Goal: Task Accomplishment & Management: Use online tool/utility

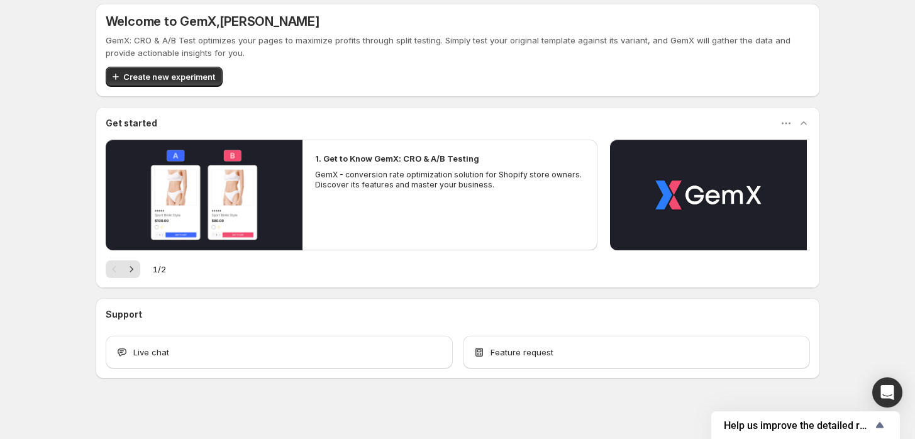
scroll to position [16, 0]
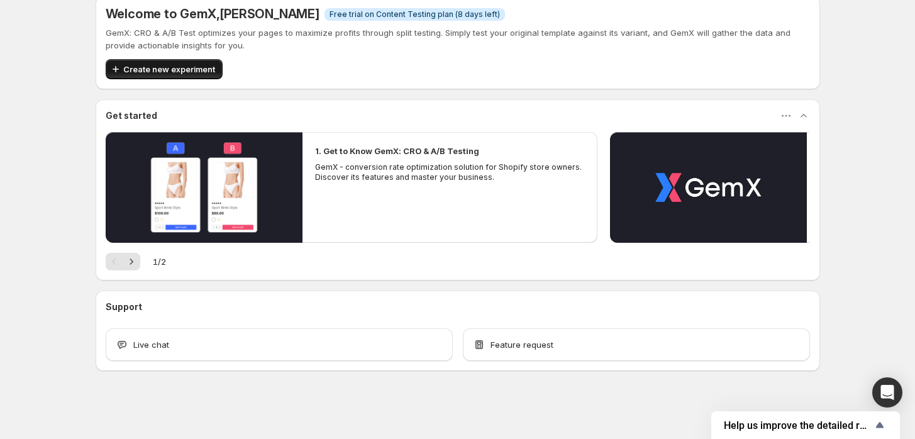
click at [174, 70] on span "Create new experiment" at bounding box center [169, 69] width 92 height 13
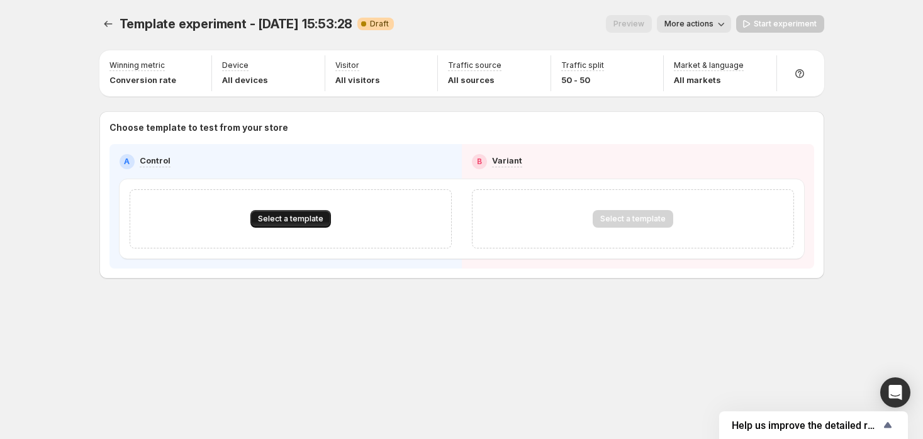
click at [296, 213] on button "Select a template" at bounding box center [290, 219] width 81 height 18
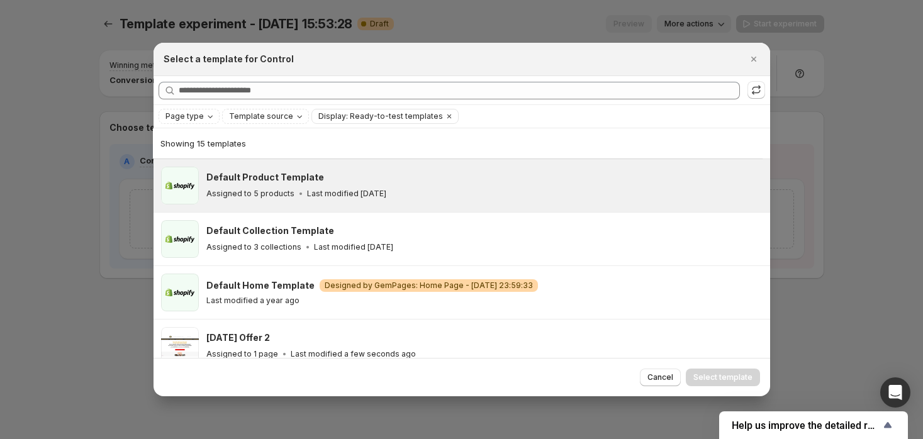
click at [257, 202] on div "Default Product Template Assigned to 5 products Last modified 3 months ago" at bounding box center [484, 186] width 556 height 38
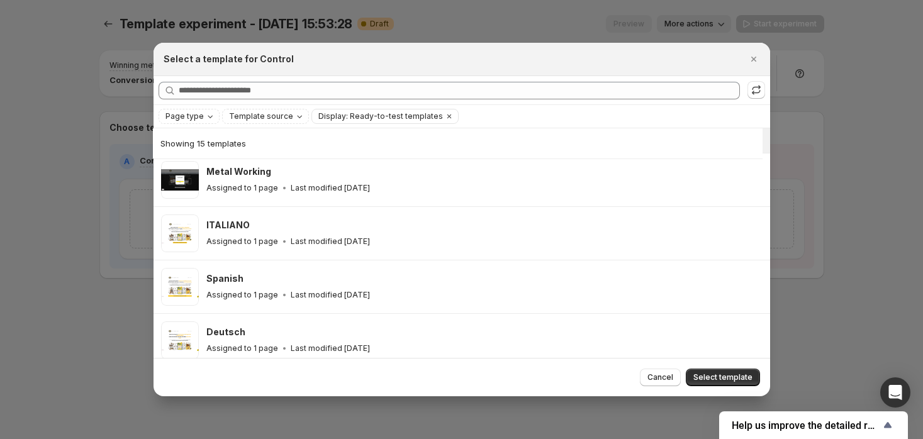
scroll to position [279, 0]
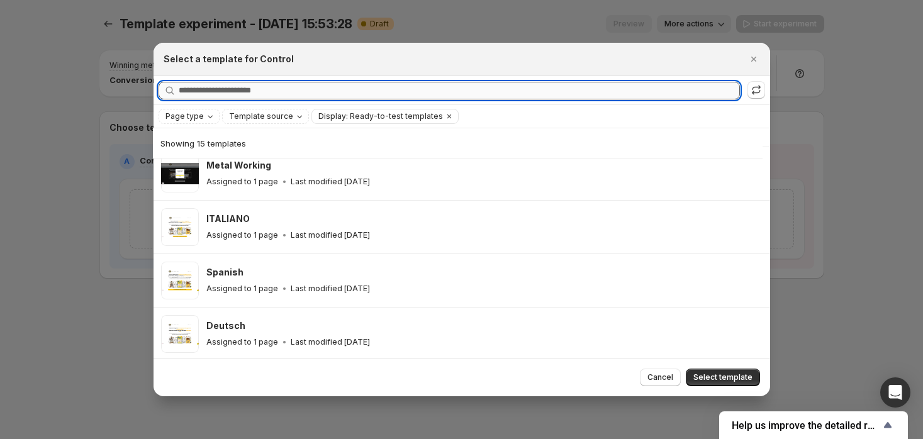
click at [223, 91] on input "Searching all templates" at bounding box center [459, 91] width 561 height 18
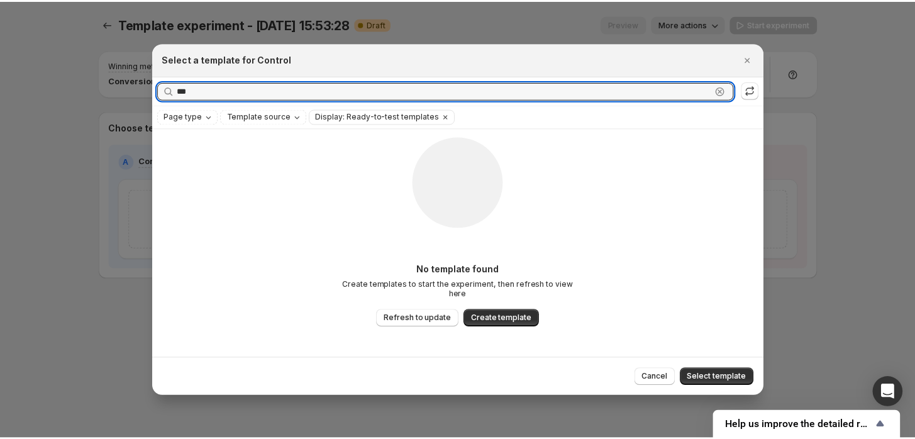
scroll to position [0, 0]
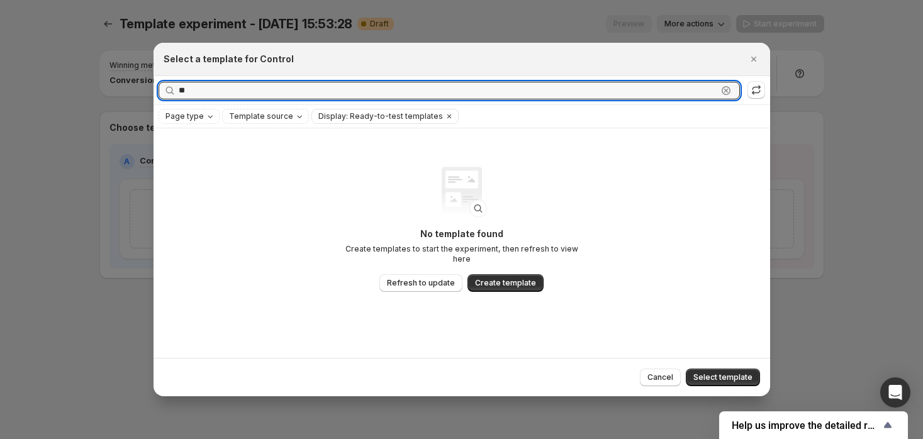
type input "*"
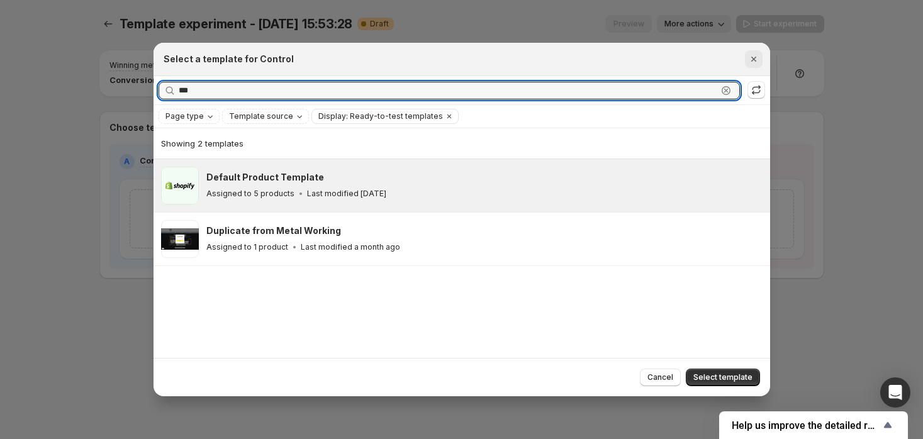
type input "***"
click at [750, 56] on icon "Close" at bounding box center [753, 59] width 13 height 13
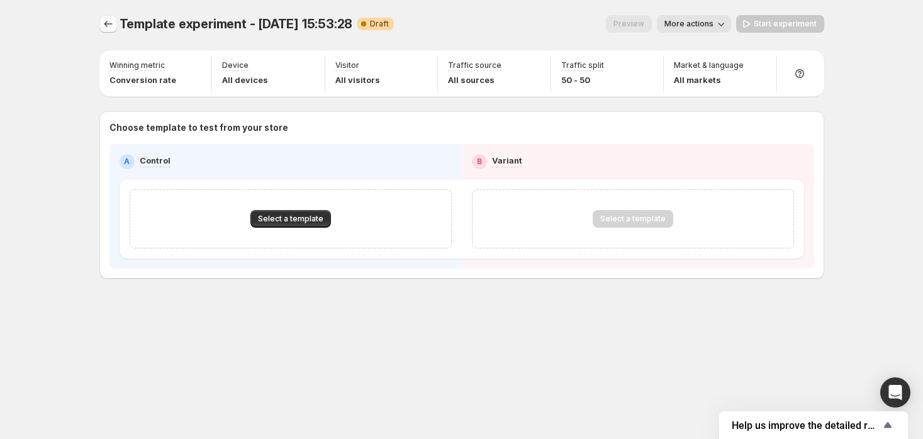
click at [109, 24] on icon "Experiments" at bounding box center [108, 24] width 8 height 6
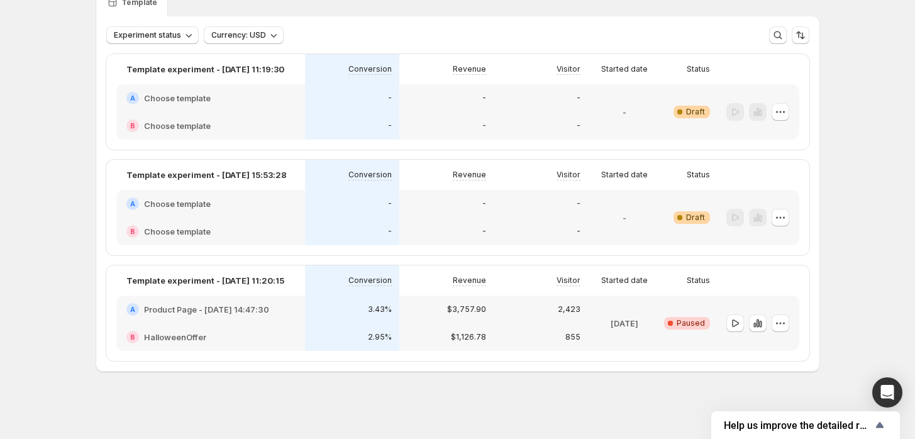
scroll to position [60, 0]
click at [779, 318] on icon "button" at bounding box center [780, 322] width 13 height 13
click at [794, 386] on span "End experiment" at bounding box center [792, 391] width 61 height 10
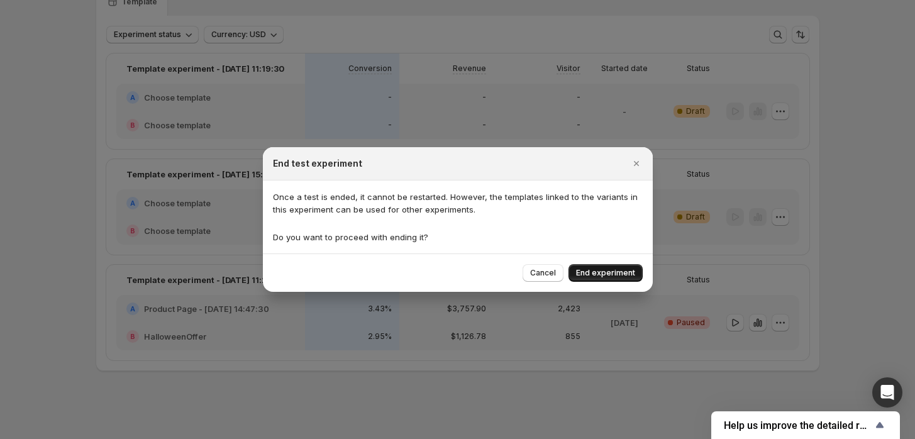
click at [604, 270] on span "End experiment" at bounding box center [605, 273] width 59 height 10
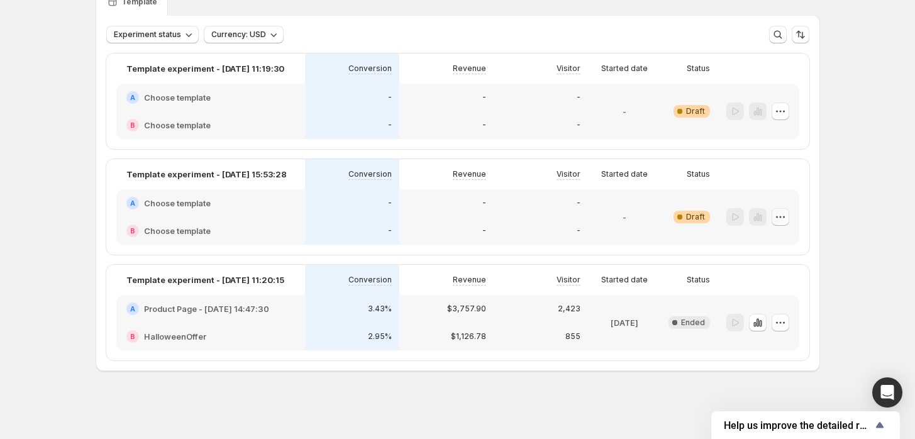
click at [782, 221] on icon "button" at bounding box center [780, 217] width 13 height 13
click at [772, 308] on span "Delete" at bounding box center [774, 307] width 25 height 10
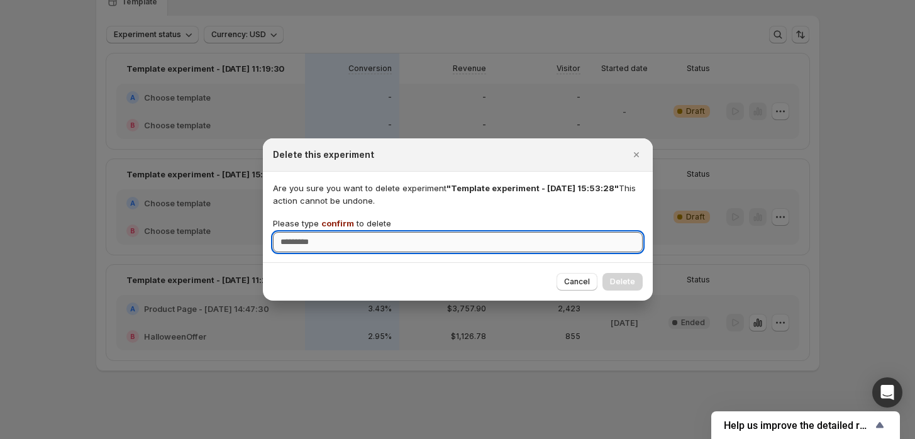
click at [486, 241] on input "Please type confirm to delete" at bounding box center [458, 242] width 370 height 20
type input "*"
type input "*******"
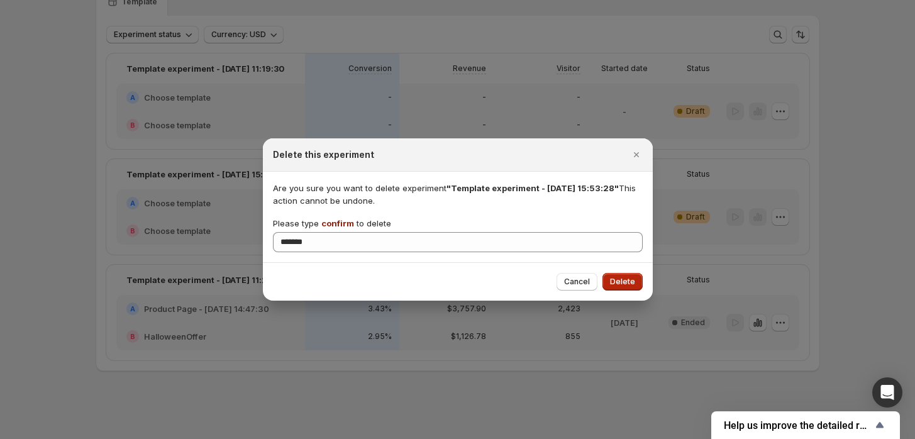
click at [616, 285] on span "Delete" at bounding box center [622, 282] width 25 height 10
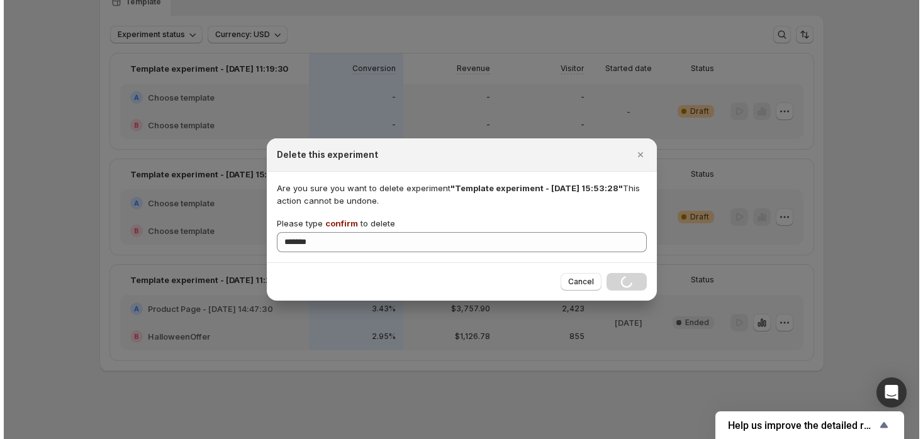
scroll to position [0, 0]
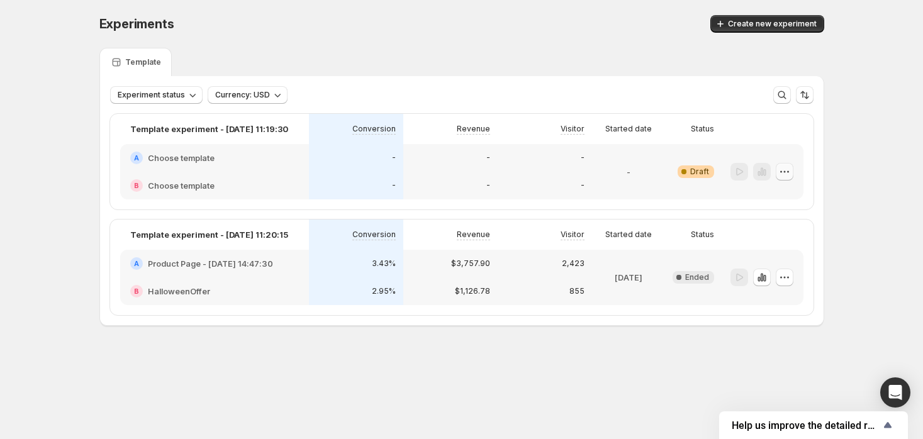
click at [782, 172] on icon "button" at bounding box center [784, 171] width 13 height 13
click at [757, 253] on button "Delete" at bounding box center [784, 261] width 85 height 20
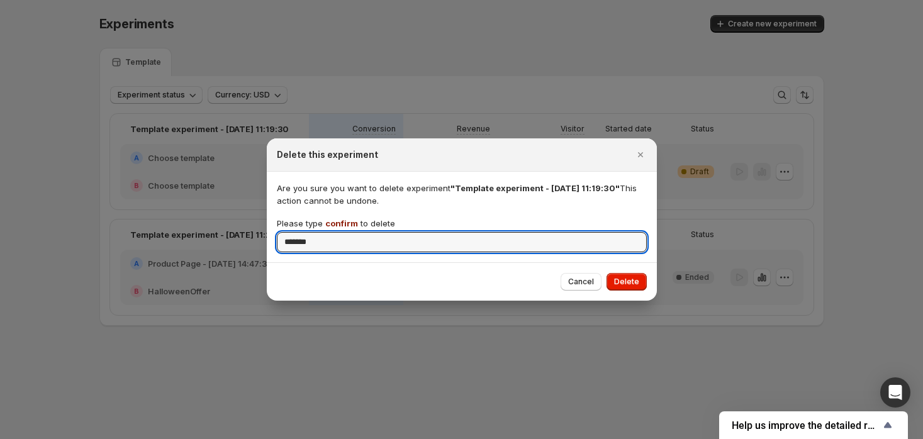
type input "*******"
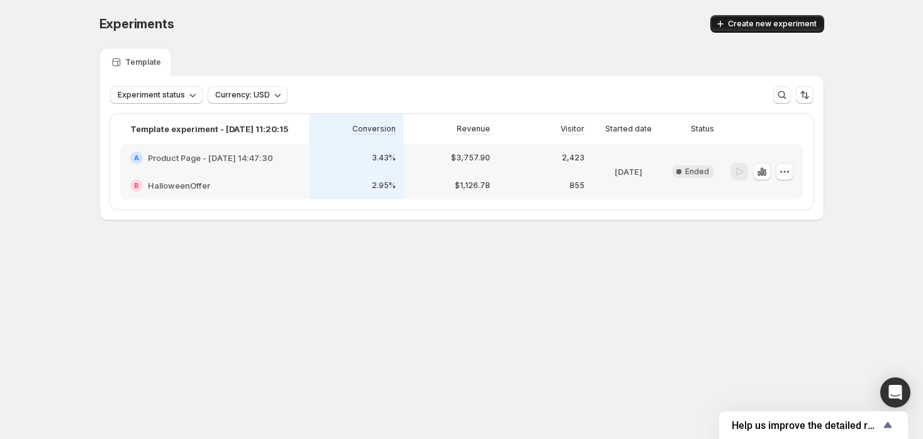
click at [768, 22] on span "Create new experiment" at bounding box center [772, 24] width 89 height 10
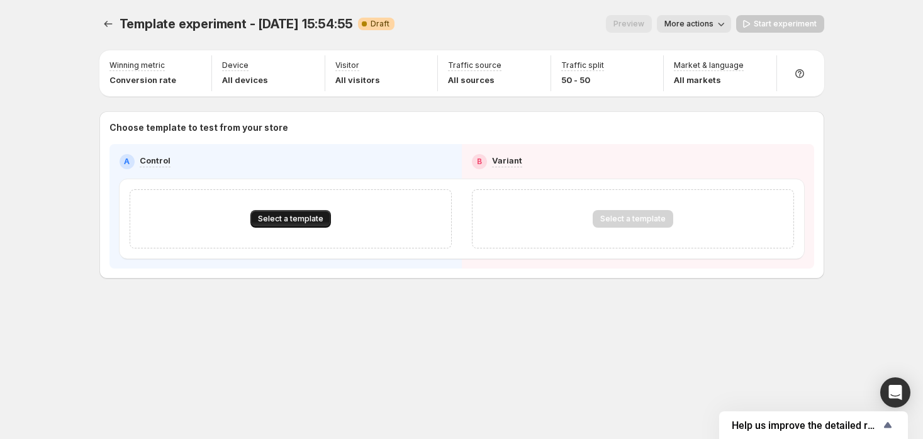
click at [308, 216] on span "Select a template" at bounding box center [290, 219] width 65 height 10
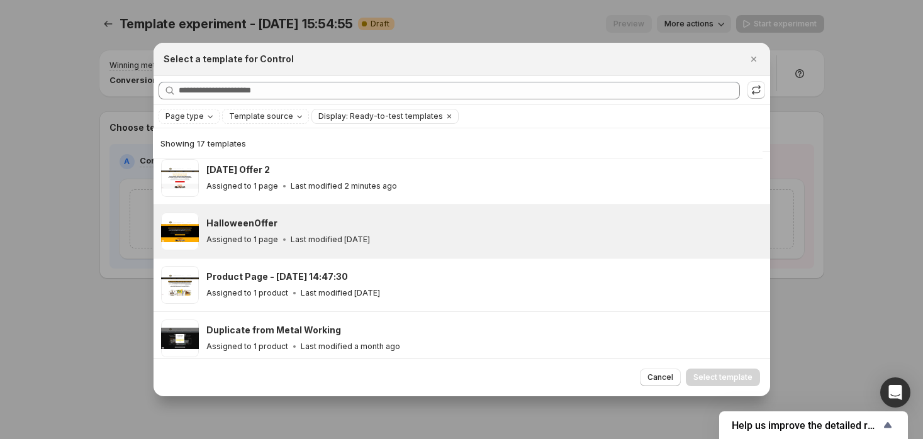
scroll to position [170, 0]
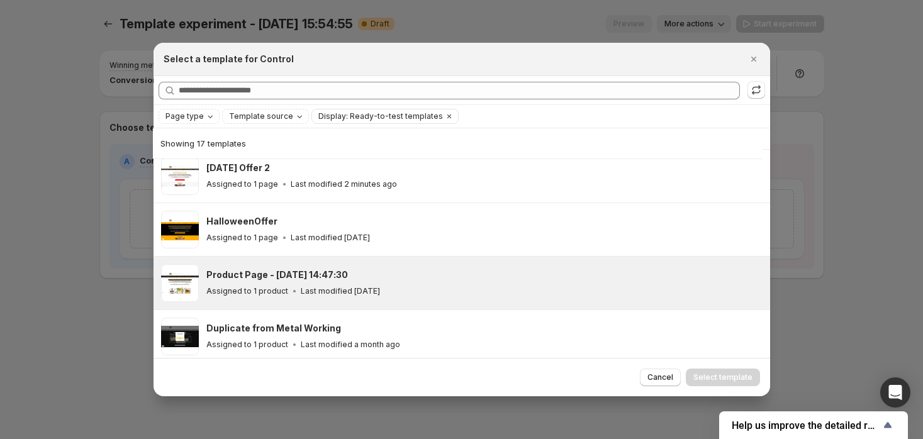
click at [276, 273] on h3 "Product Page - [DATE] 14:47:30" at bounding box center [277, 275] width 142 height 13
click at [739, 381] on span "Select template" at bounding box center [722, 377] width 59 height 10
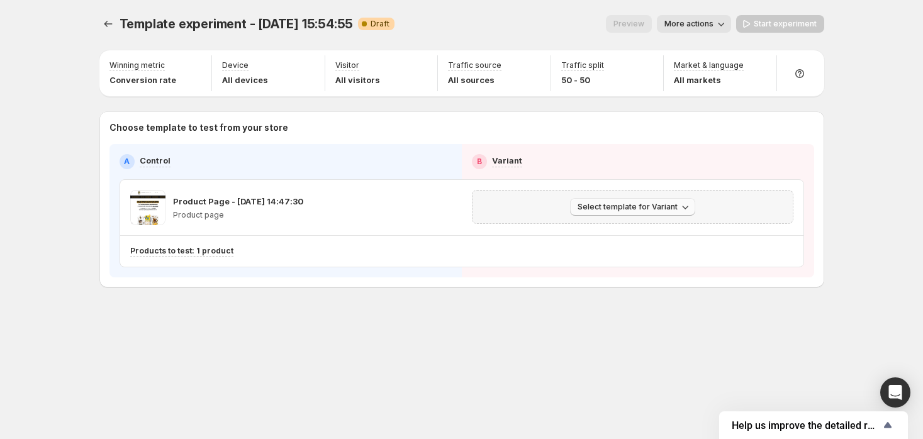
click at [639, 207] on span "Select template for Variant" at bounding box center [627, 207] width 100 height 10
click at [638, 231] on span "Select an existing template" at bounding box center [623, 233] width 106 height 10
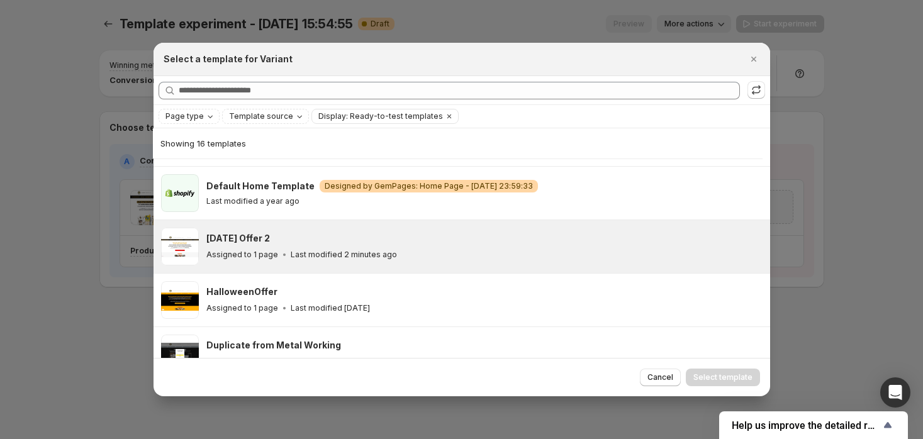
scroll to position [100, 0]
click at [297, 253] on p "Last modified 2 minutes ago" at bounding box center [344, 254] width 106 height 10
click at [739, 374] on span "Select template" at bounding box center [722, 377] width 59 height 10
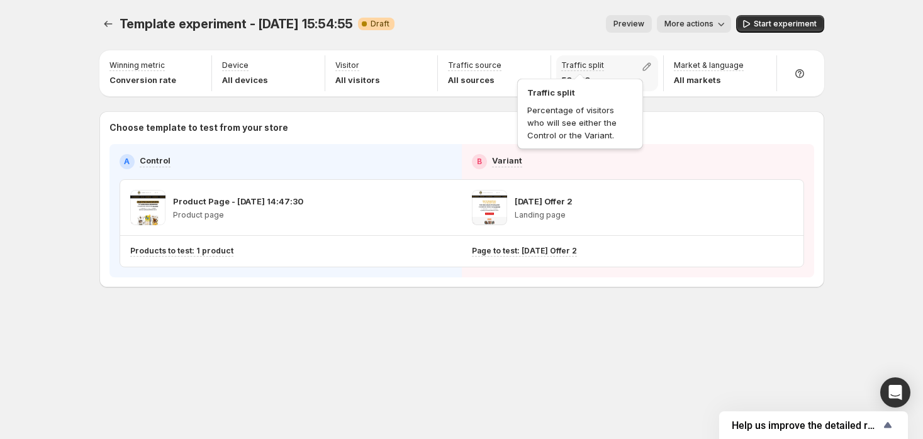
click at [580, 67] on p "Traffic split" at bounding box center [582, 65] width 43 height 10
click at [648, 65] on icon "button" at bounding box center [647, 67] width 8 height 8
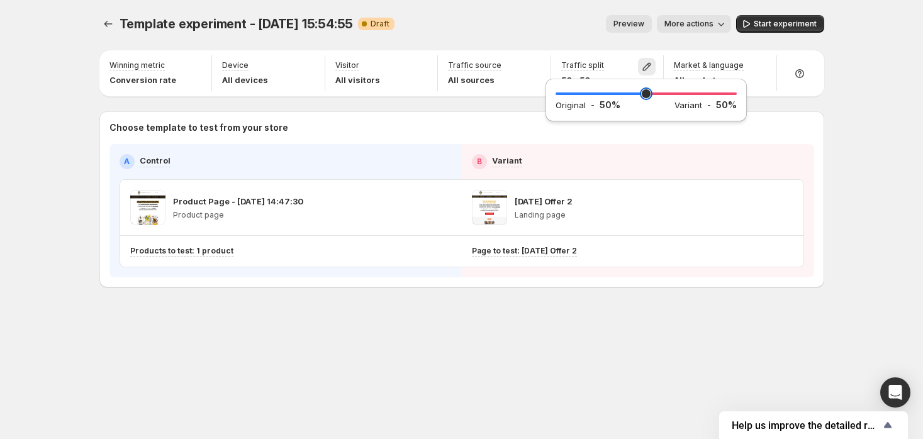
click at [649, 95] on input "range" at bounding box center [645, 94] width 181 height 18
drag, startPoint x: 643, startPoint y: 92, endPoint x: 680, endPoint y: 92, distance: 37.1
type input "**"
click at [680, 92] on input "range" at bounding box center [645, 94] width 181 height 18
click at [774, 49] on div "Winning metric Conversion rate Device All devices Visitor All visitors Traffic …" at bounding box center [461, 168] width 725 height 240
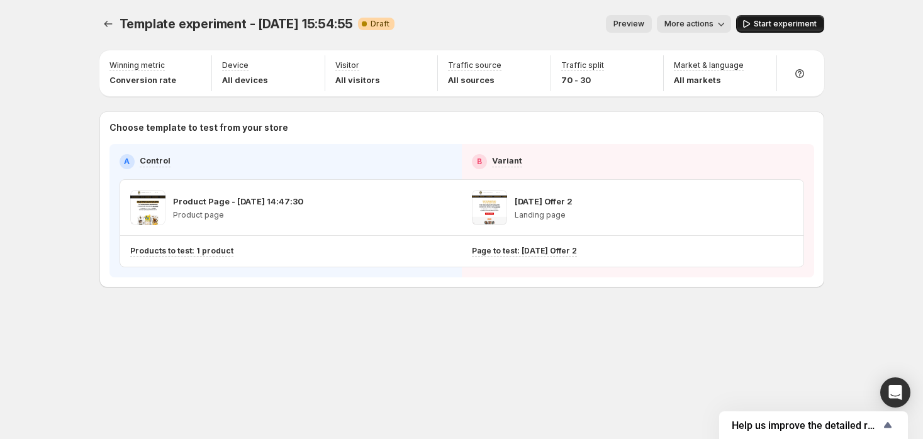
click at [799, 27] on span "Start experiment" at bounding box center [785, 24] width 63 height 10
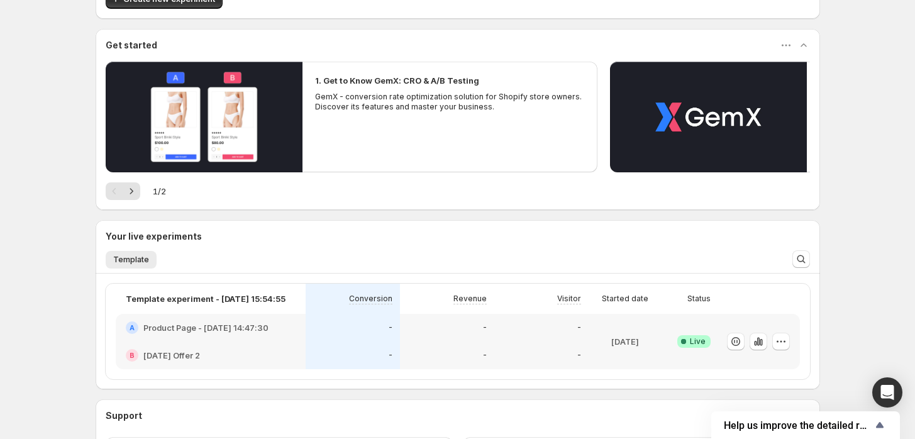
scroll to position [86, 0]
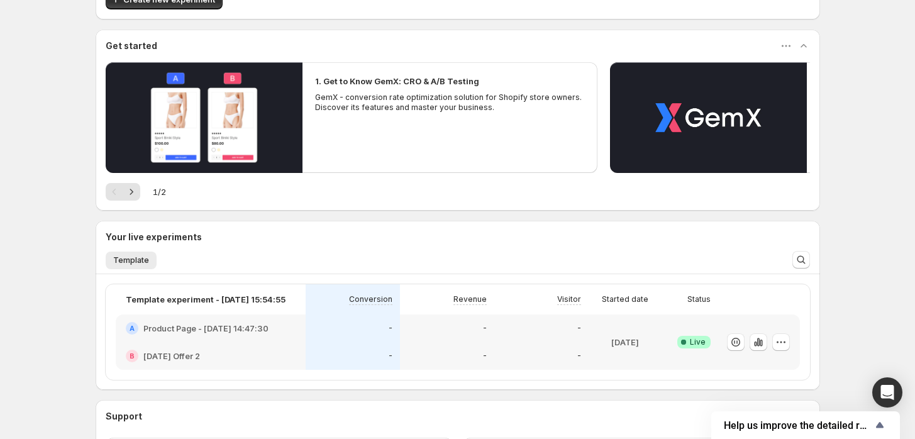
click at [684, 345] on icon at bounding box center [683, 342] width 13 height 13
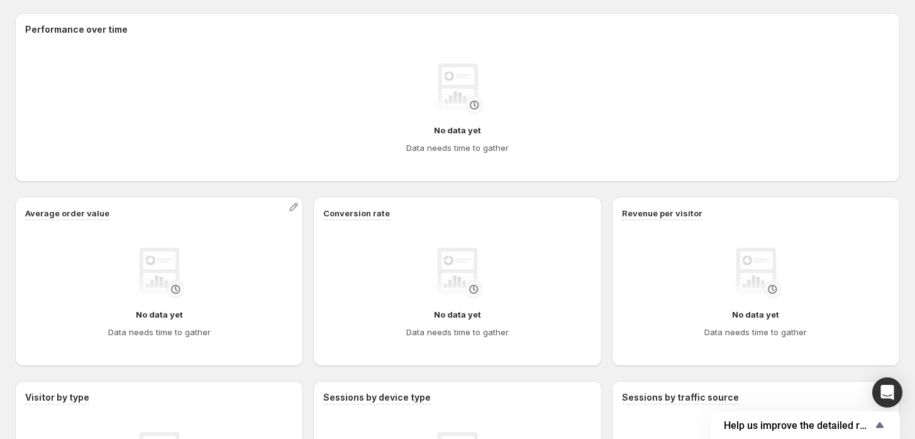
scroll to position [322, 0]
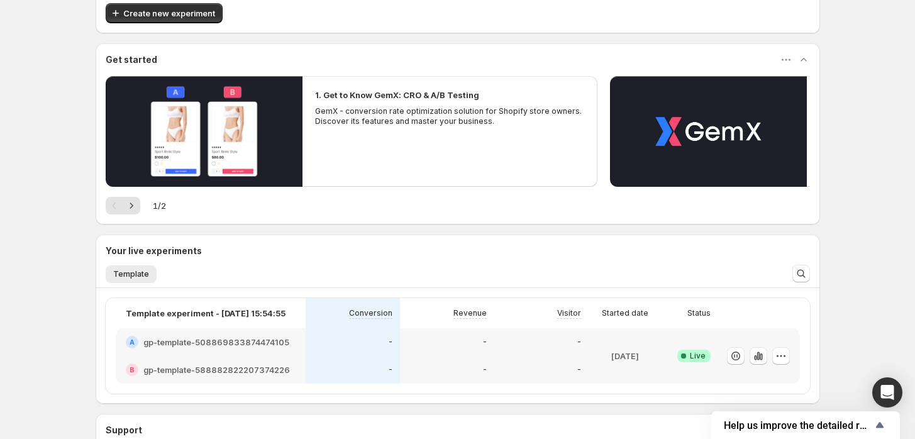
scroll to position [86, 0]
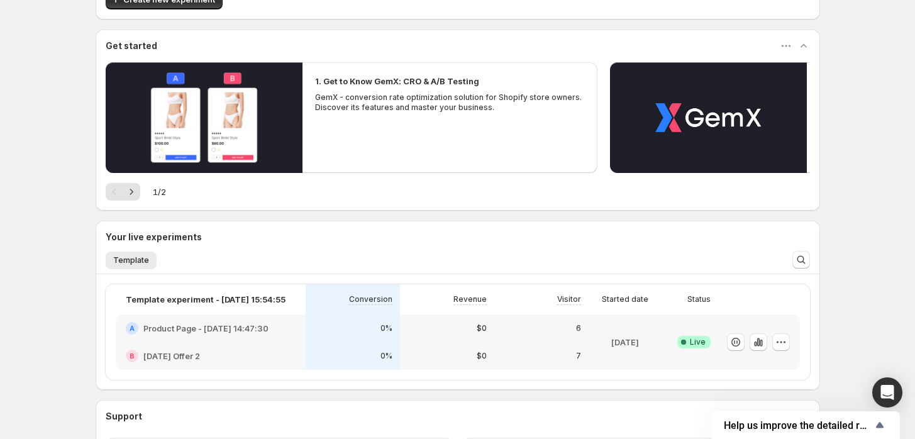
click at [566, 344] on div "7" at bounding box center [541, 356] width 94 height 28
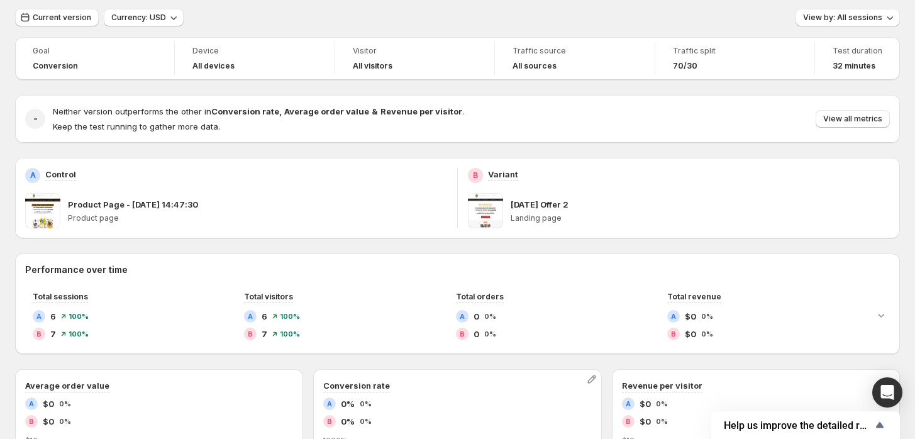
scroll to position [31, 0]
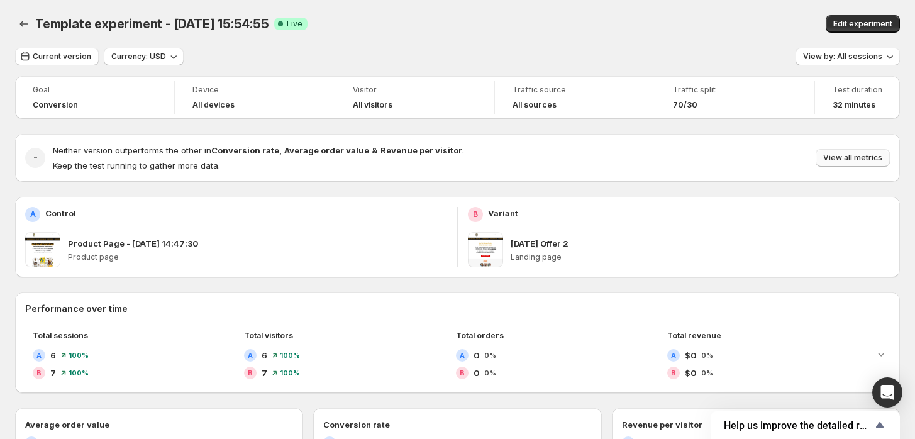
click at [844, 162] on span "View all metrics" at bounding box center [852, 158] width 59 height 10
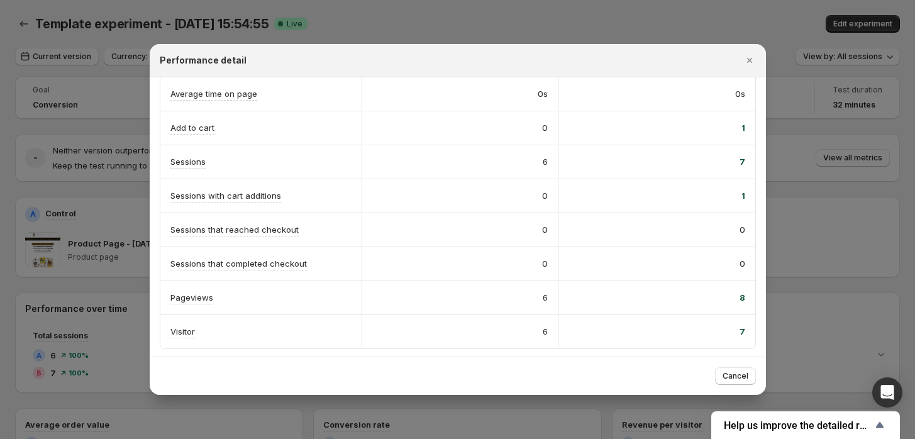
scroll to position [209, 0]
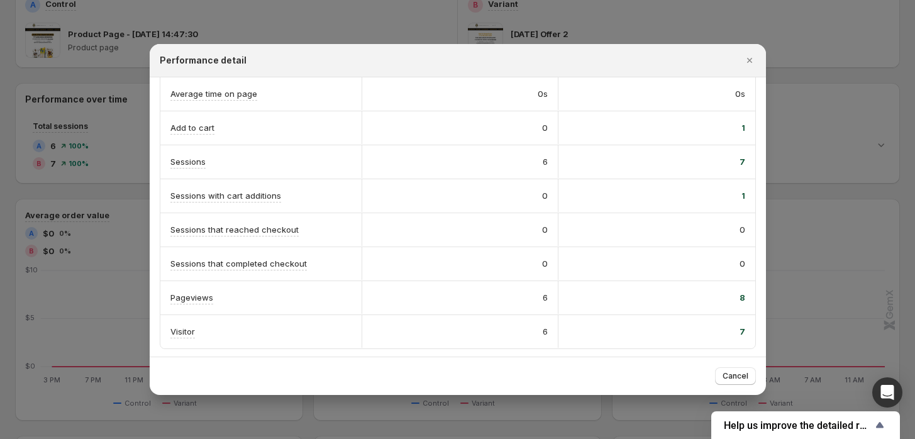
click at [732, 384] on div "Cancel" at bounding box center [735, 376] width 41 height 18
click at [729, 377] on span "Cancel" at bounding box center [736, 376] width 26 height 10
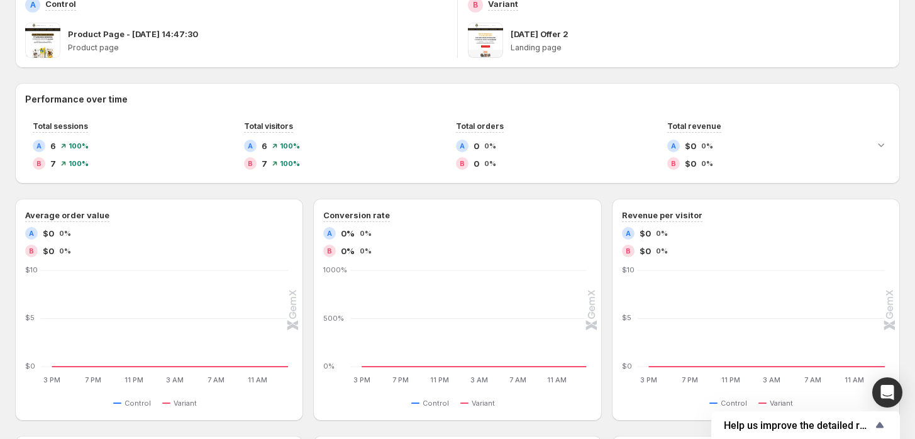
scroll to position [0, 0]
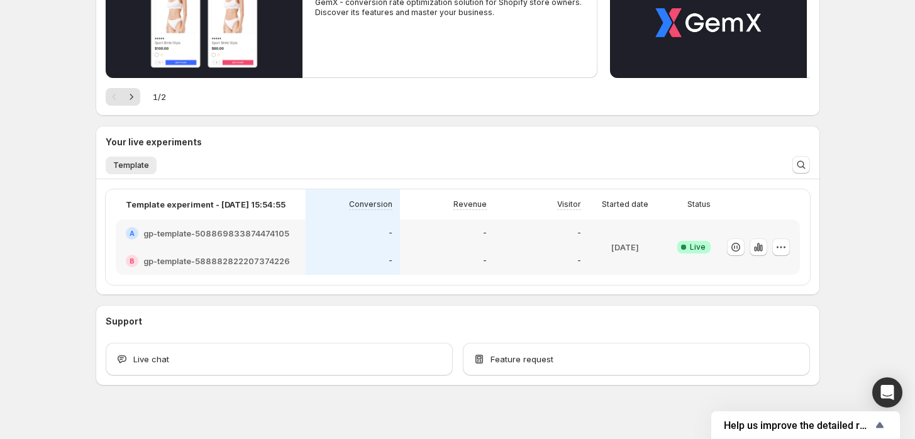
scroll to position [196, 0]
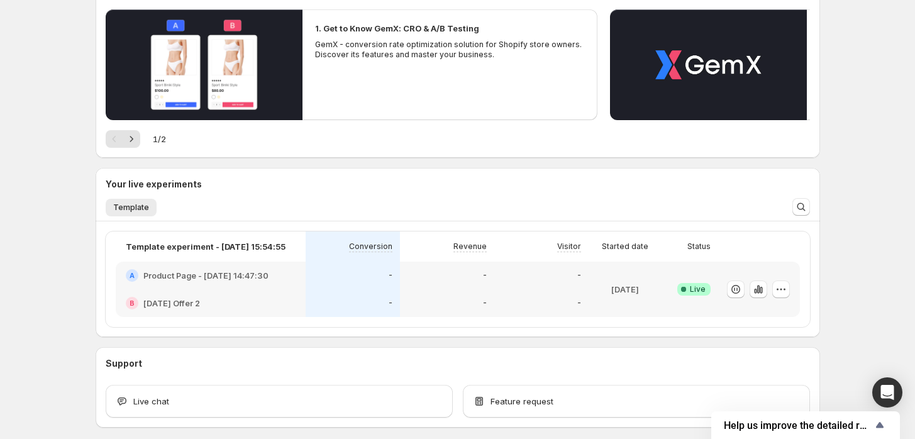
scroll to position [140, 0]
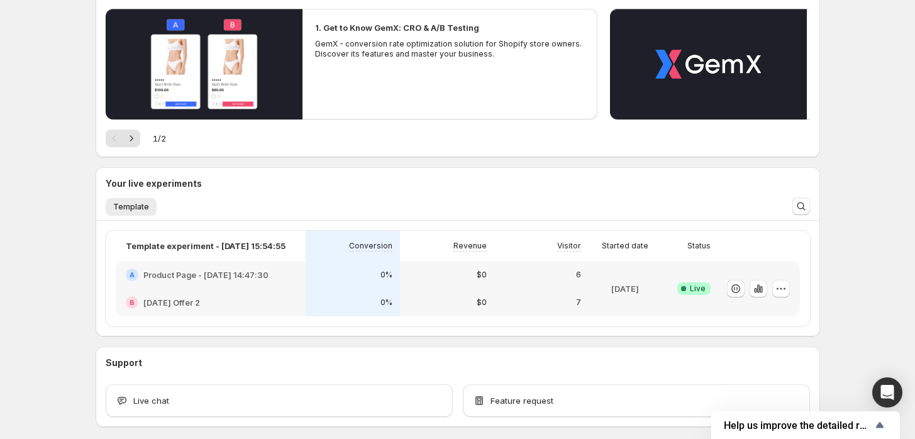
click at [706, 291] on span "Live" at bounding box center [698, 289] width 16 height 10
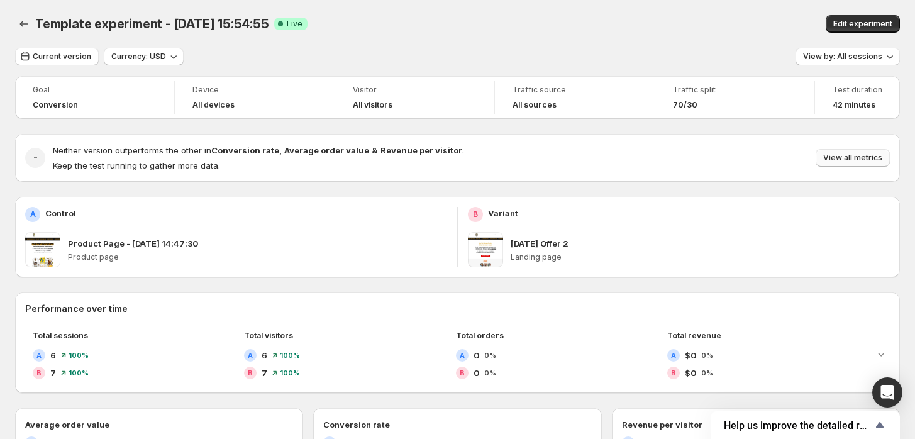
click at [874, 157] on span "View all metrics" at bounding box center [852, 158] width 59 height 10
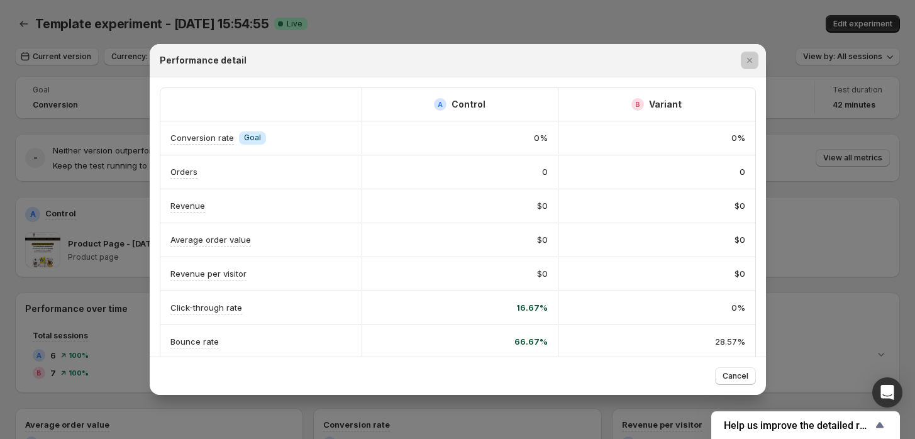
click at [564, 5] on div at bounding box center [457, 219] width 915 height 439
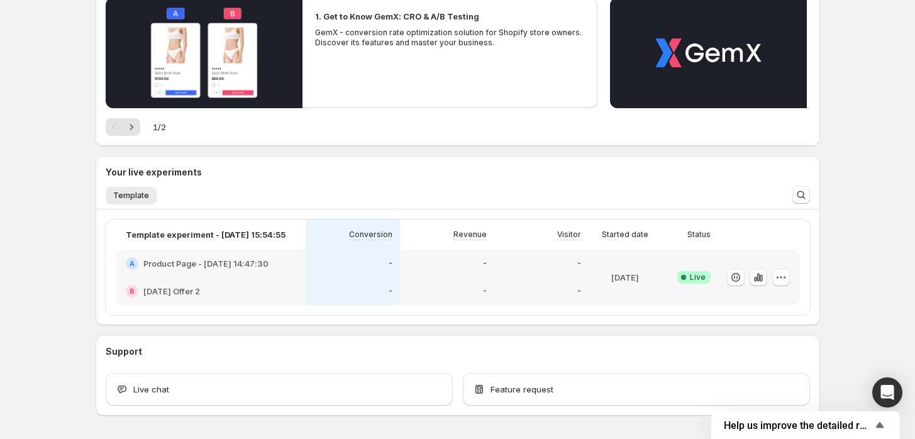
scroll to position [156, 0]
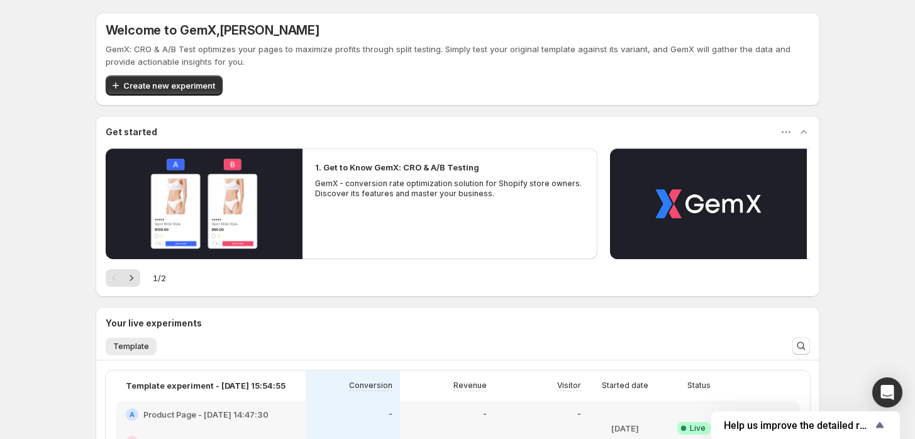
scroll to position [70, 0]
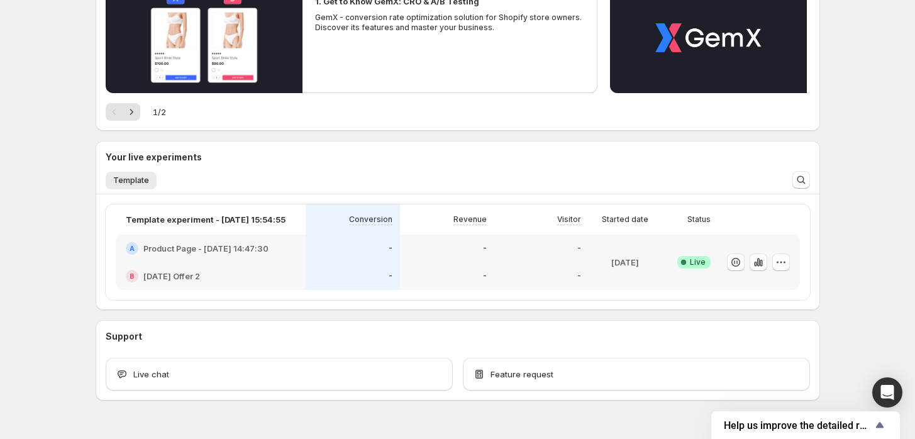
scroll to position [196, 0]
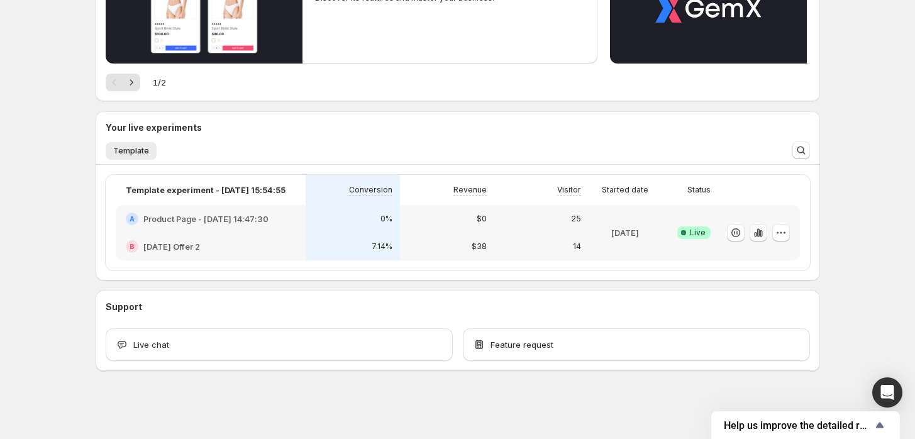
click at [759, 231] on icon "button" at bounding box center [758, 232] width 3 height 8
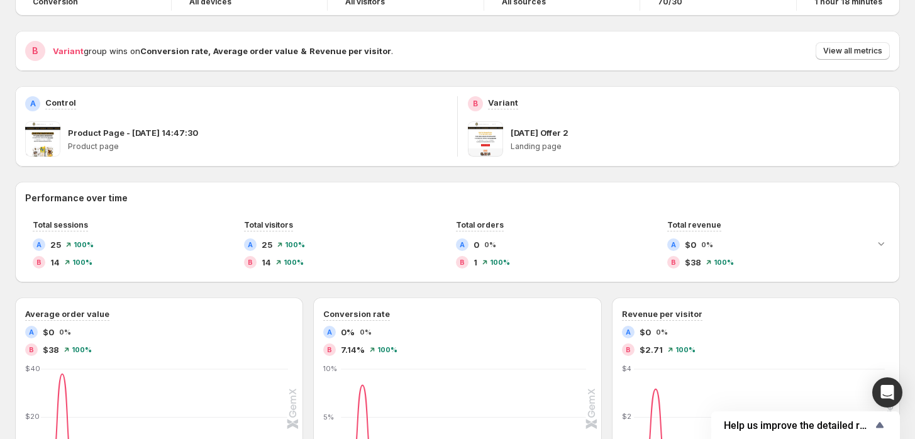
scroll to position [70, 0]
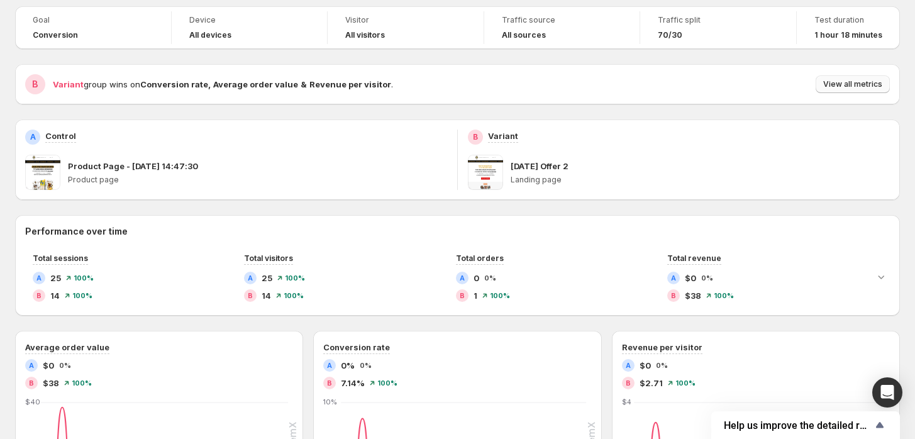
click at [852, 86] on span "View all metrics" at bounding box center [852, 84] width 59 height 10
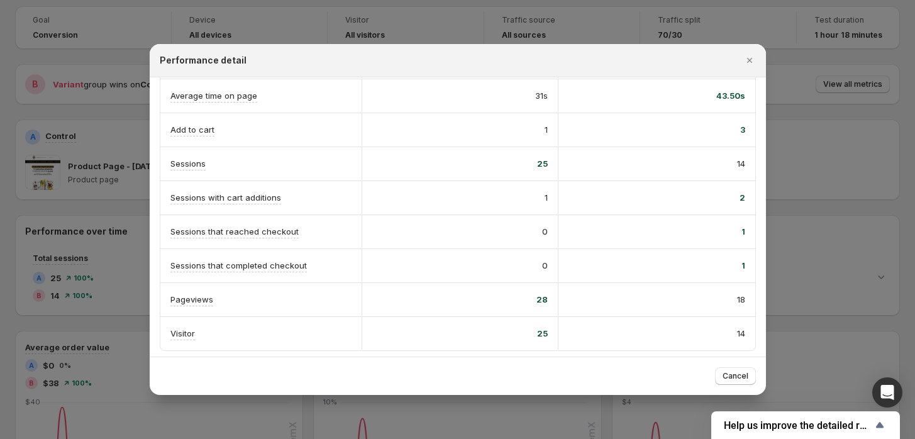
scroll to position [284, 0]
click at [754, 369] on button "Cancel" at bounding box center [735, 376] width 41 height 18
